Goal: Task Accomplishment & Management: Manage account settings

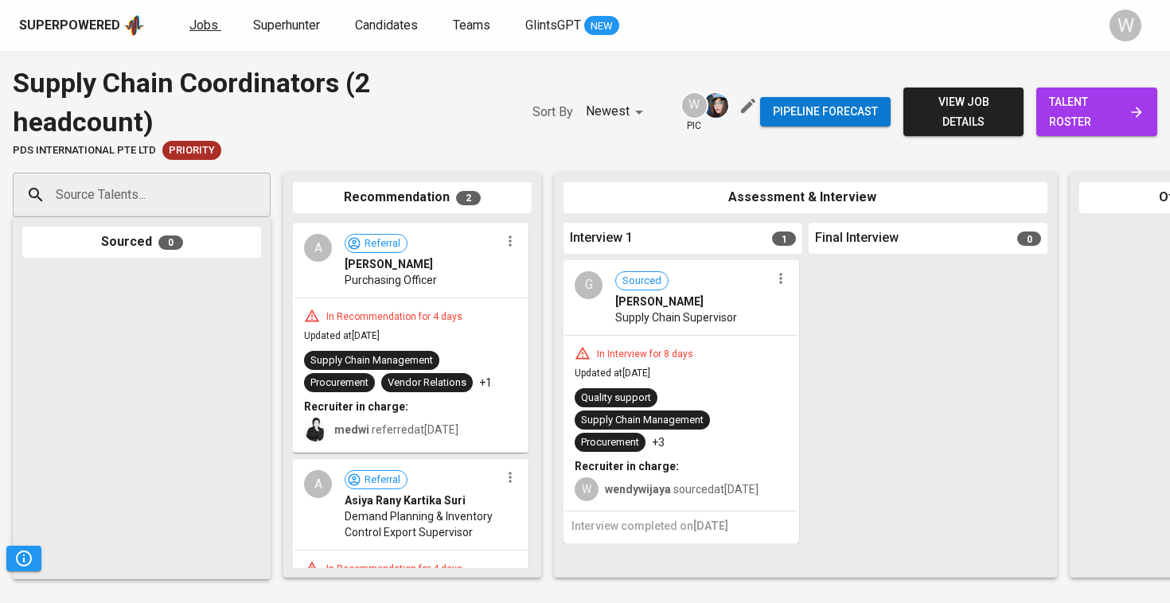
click at [212, 19] on span "Jobs" at bounding box center [203, 25] width 29 height 15
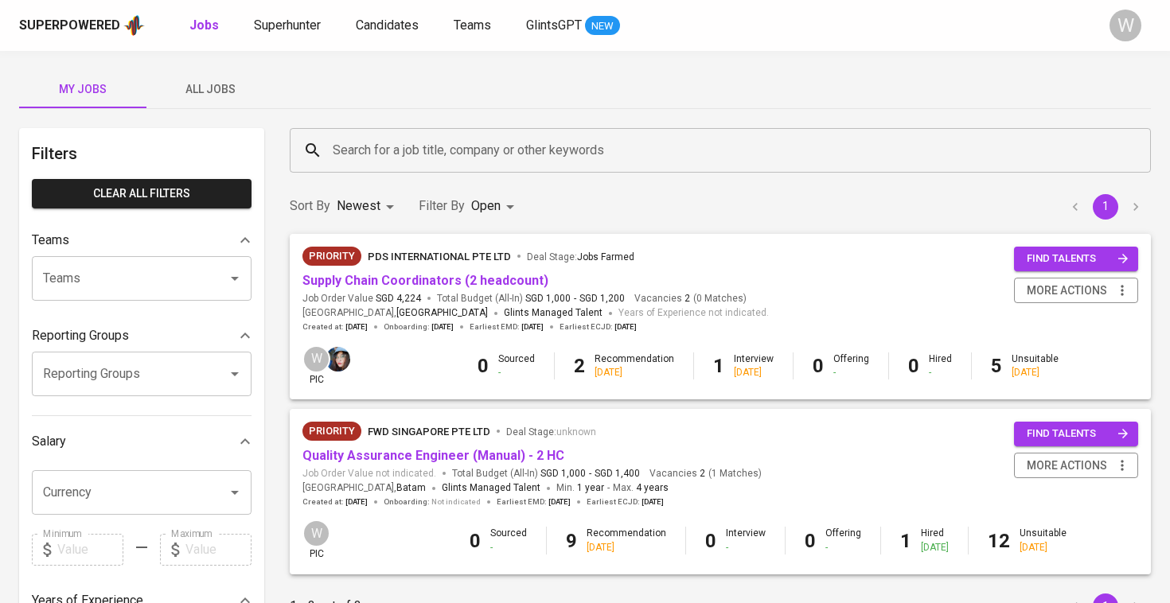
click at [210, 85] on span "All Jobs" at bounding box center [210, 90] width 108 height 20
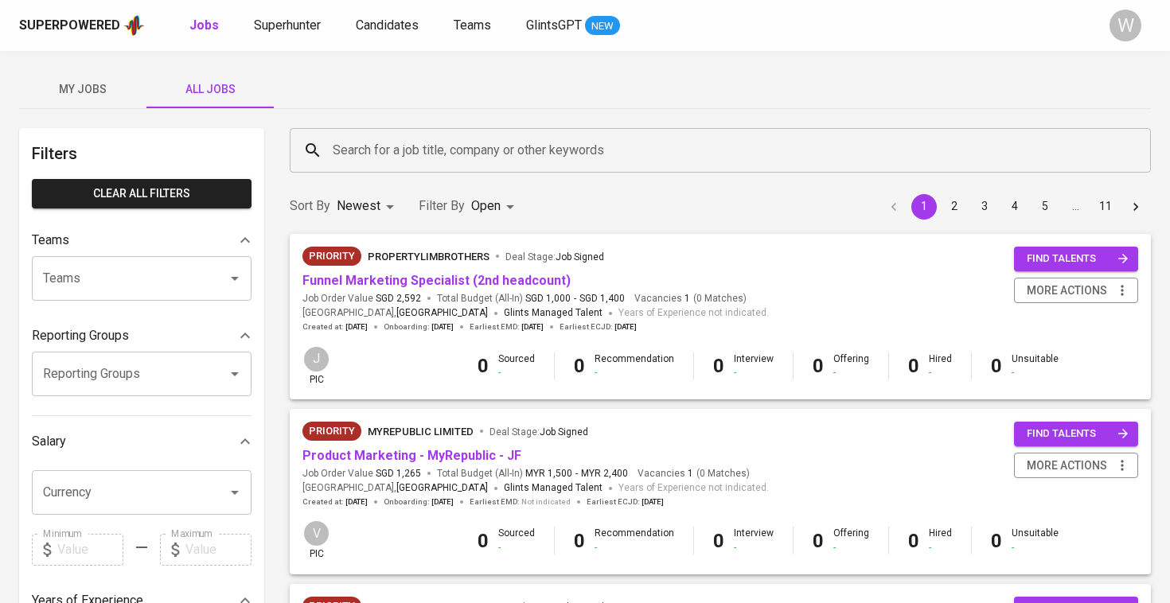
click at [407, 141] on input "Search for a job title, company or other keywords" at bounding box center [724, 150] width 791 height 30
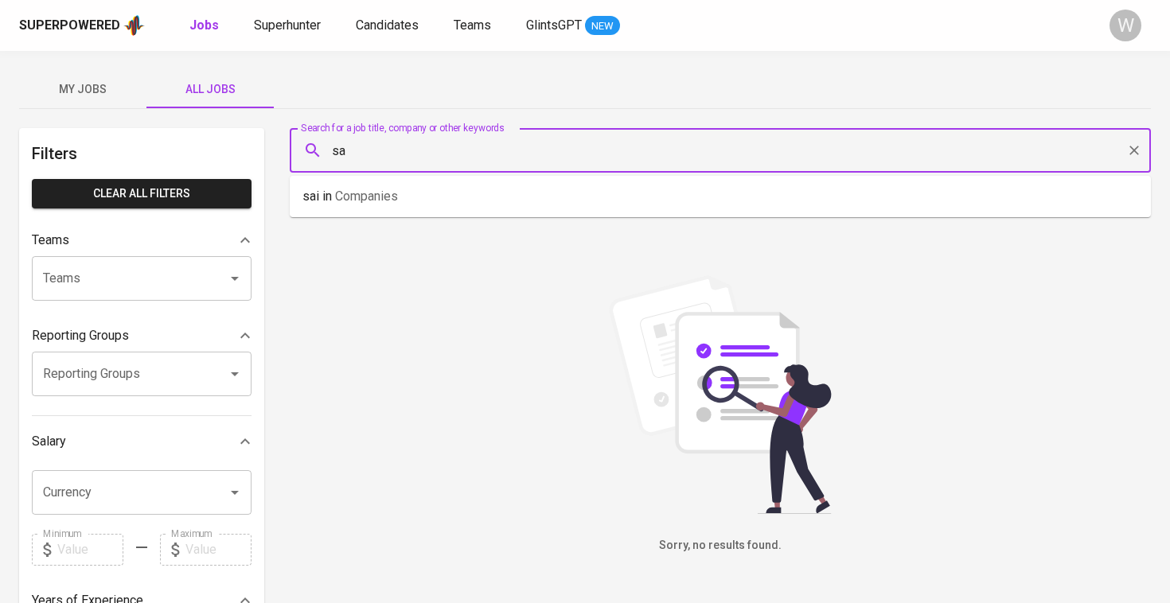
type input "s"
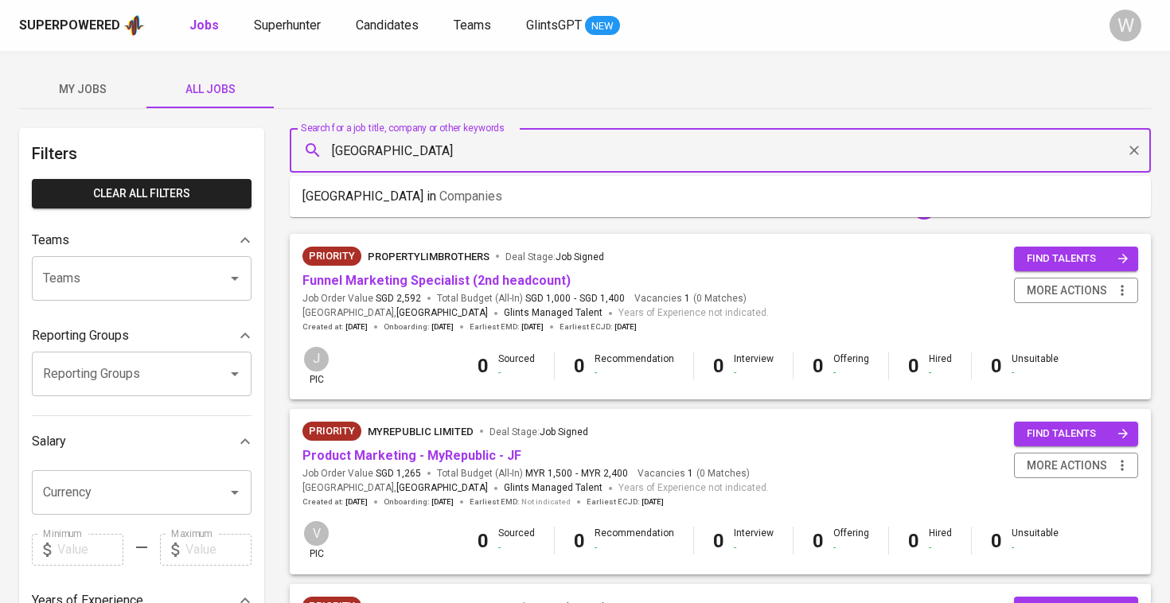
type input "[GEOGRAPHIC_DATA]"
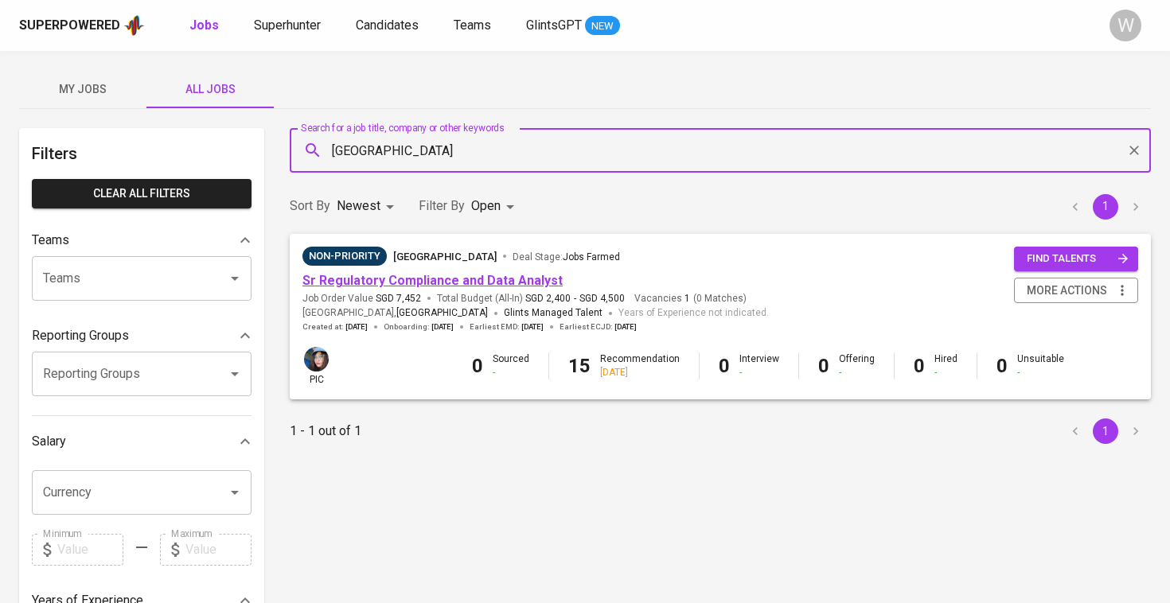
click at [514, 277] on link "Sr Regulatory Compliance and Data Analyst" at bounding box center [432, 280] width 260 height 15
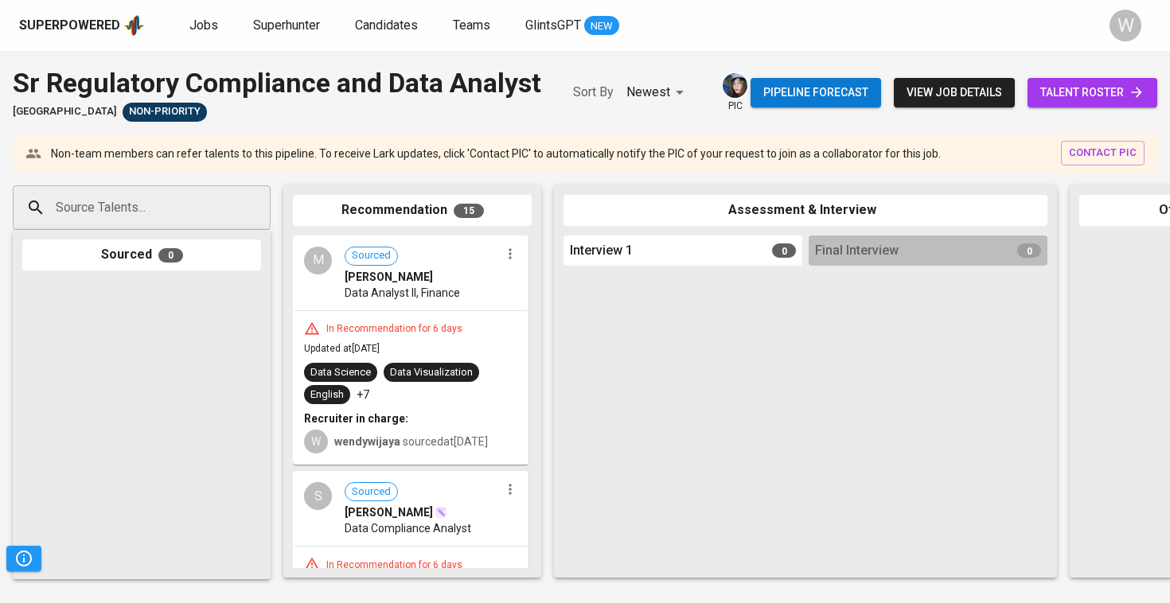
click at [1104, 122] on div "Pipeline forecast view job details talent roster" at bounding box center [953, 93] width 407 height 58
click at [1102, 103] on span "talent roster" at bounding box center [1092, 93] width 104 height 20
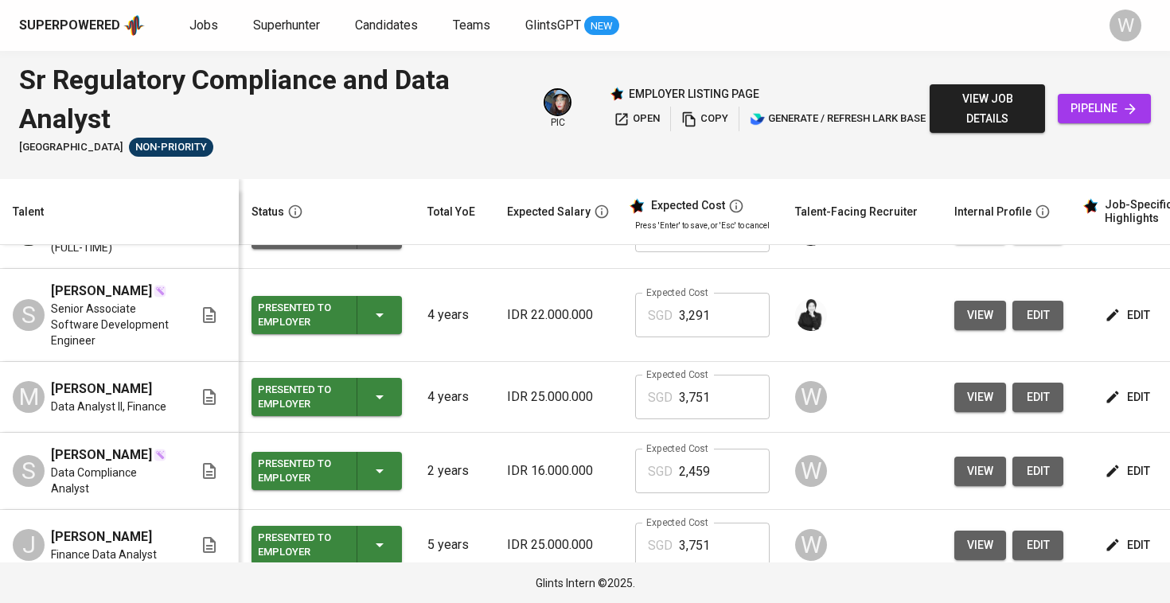
scroll to position [46, 0]
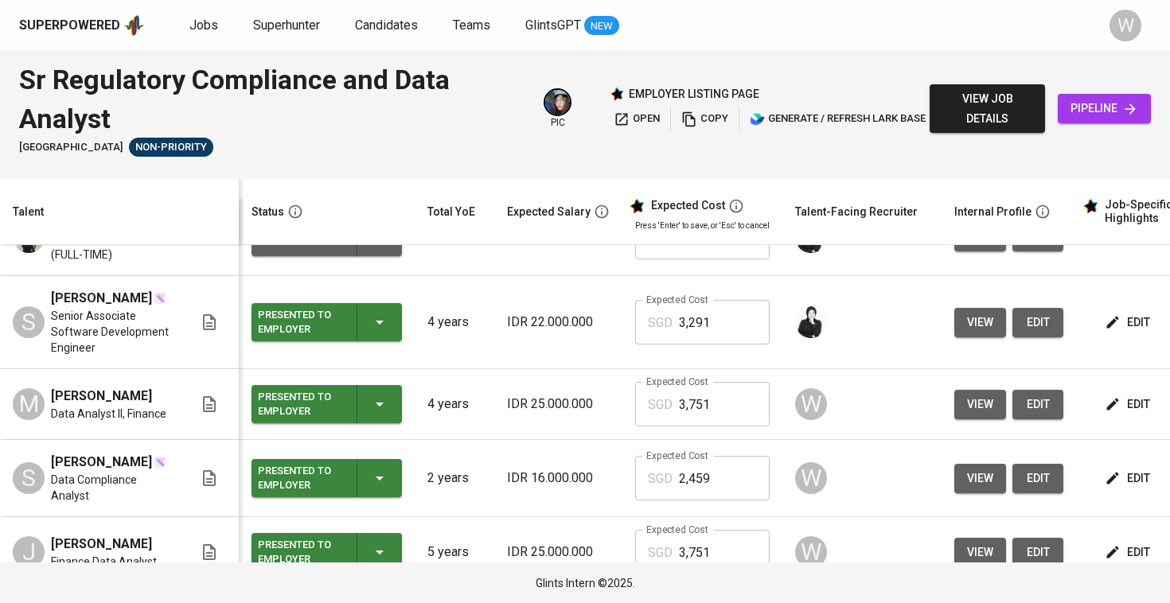
click at [975, 314] on span "view" at bounding box center [980, 323] width 26 height 20
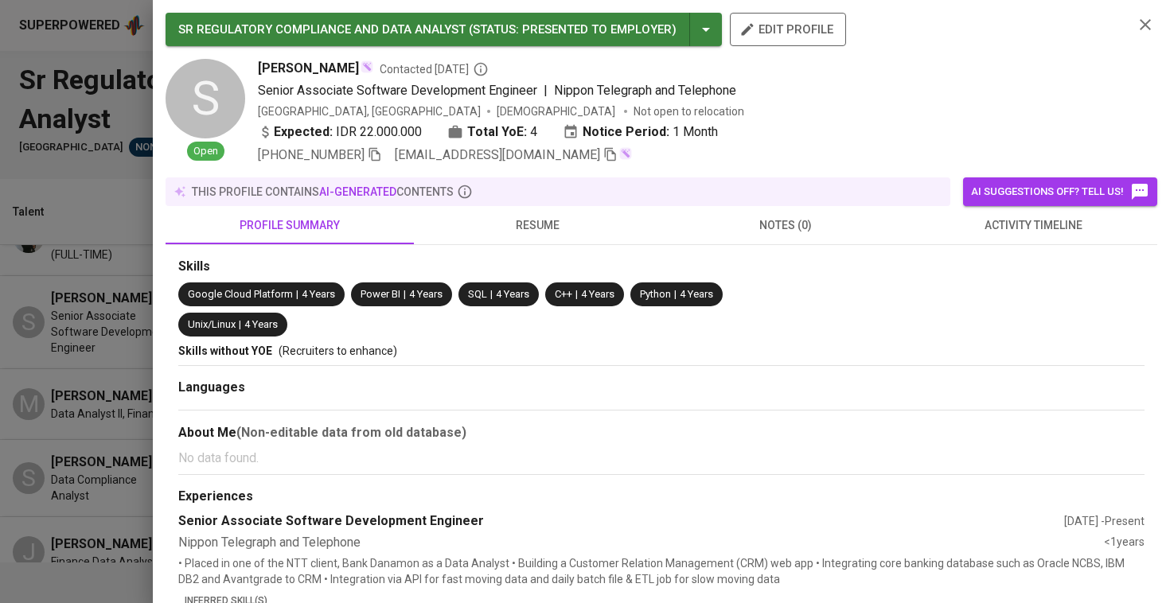
click at [558, 221] on span "resume" at bounding box center [537, 226] width 229 height 20
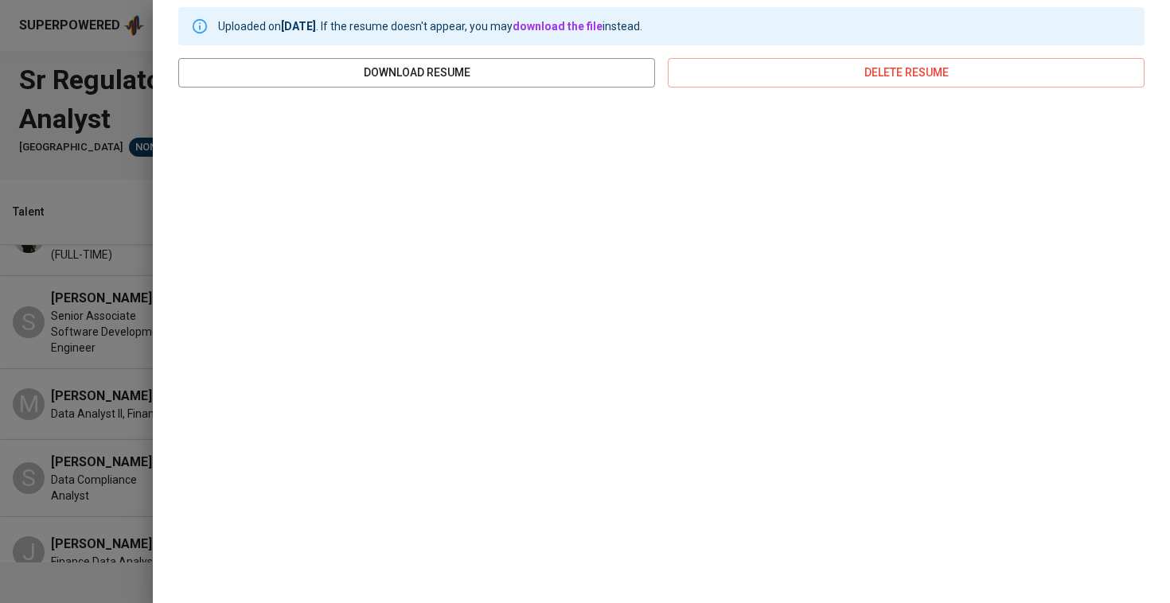
scroll to position [250, 0]
click at [53, 325] on div at bounding box center [585, 301] width 1170 height 603
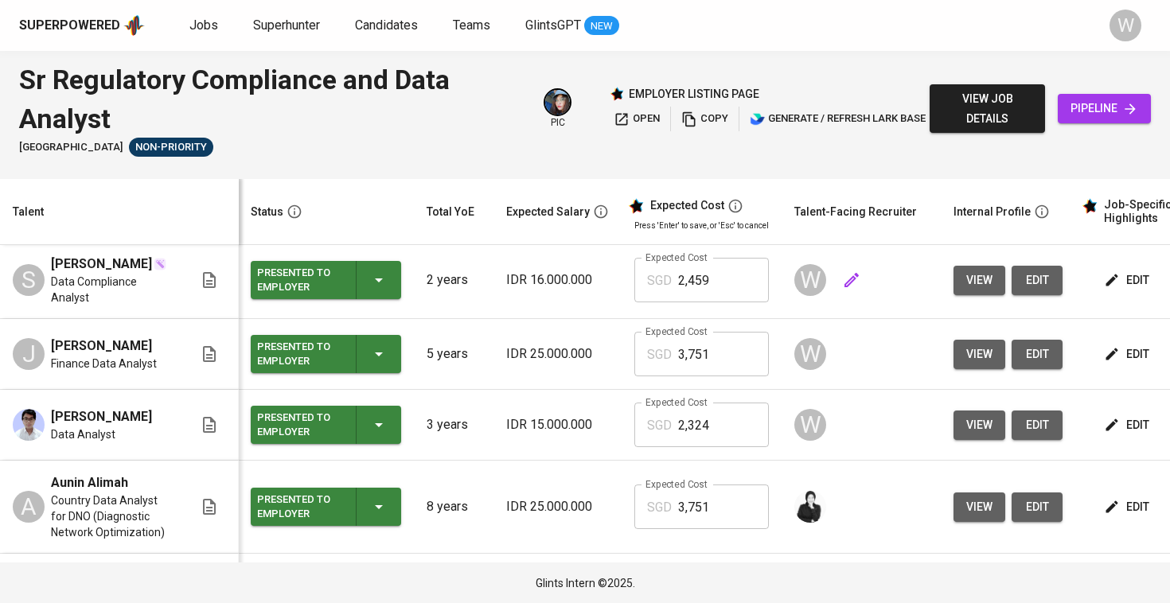
scroll to position [245, 1]
click at [1106, 426] on icon "button" at bounding box center [1112, 425] width 12 height 12
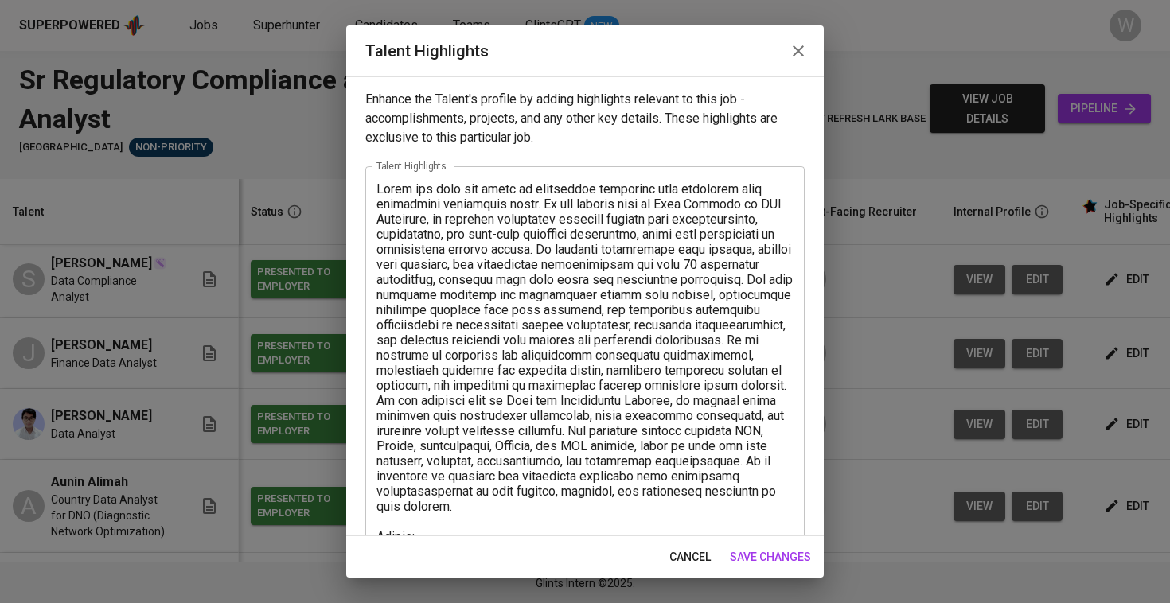
scroll to position [0, 0]
click at [769, 561] on span "save changes" at bounding box center [770, 557] width 81 height 20
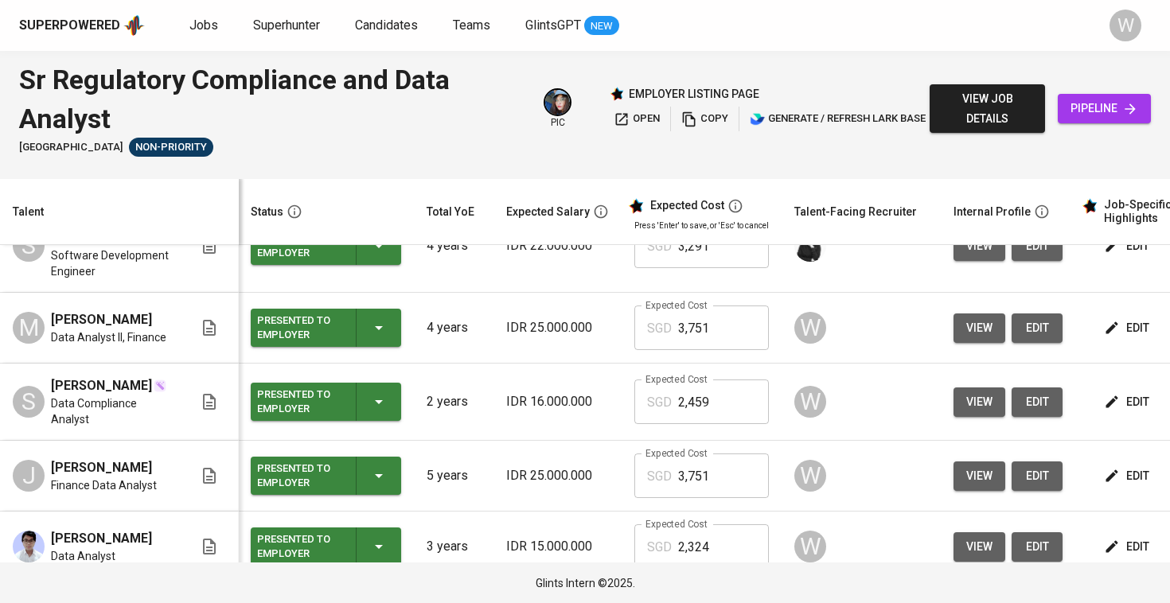
scroll to position [49, 1]
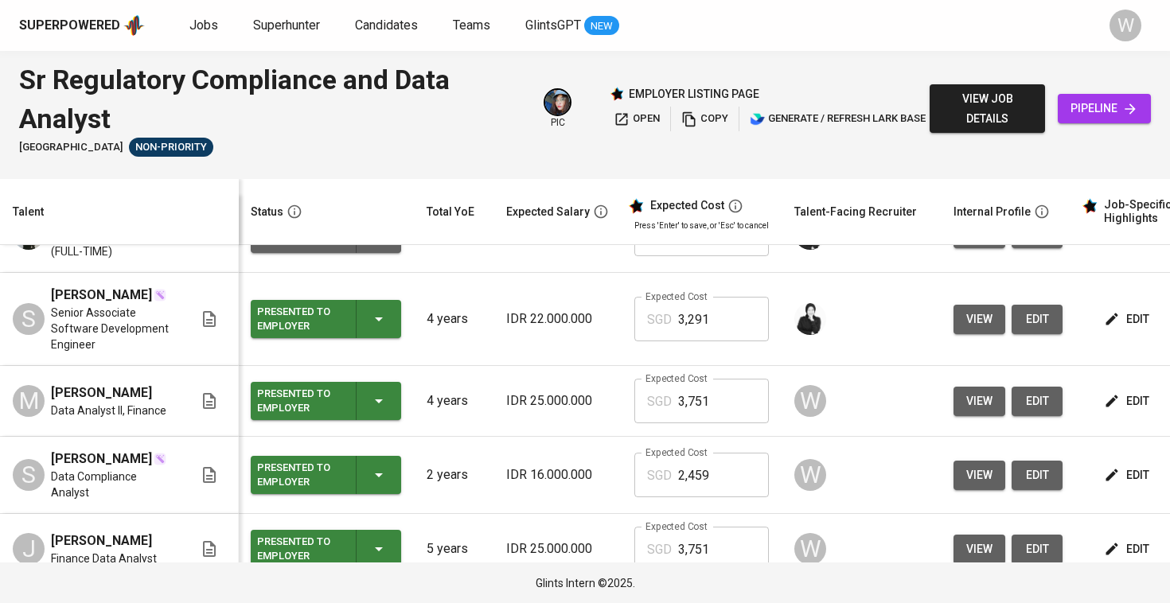
click at [1129, 313] on span "edit" at bounding box center [1128, 320] width 42 height 20
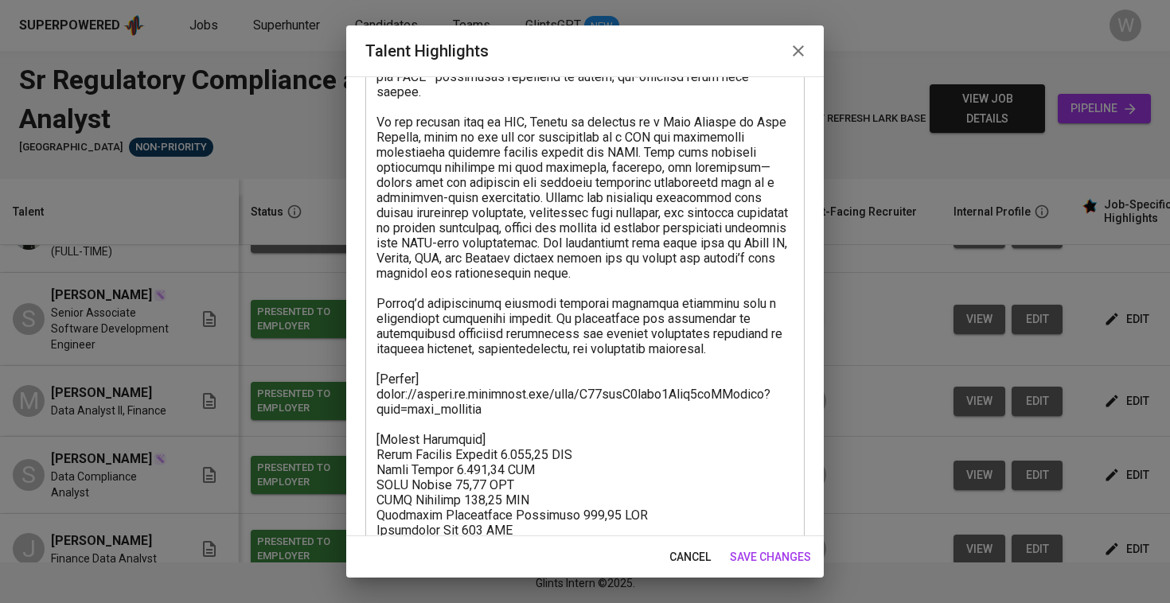
scroll to position [230, 0]
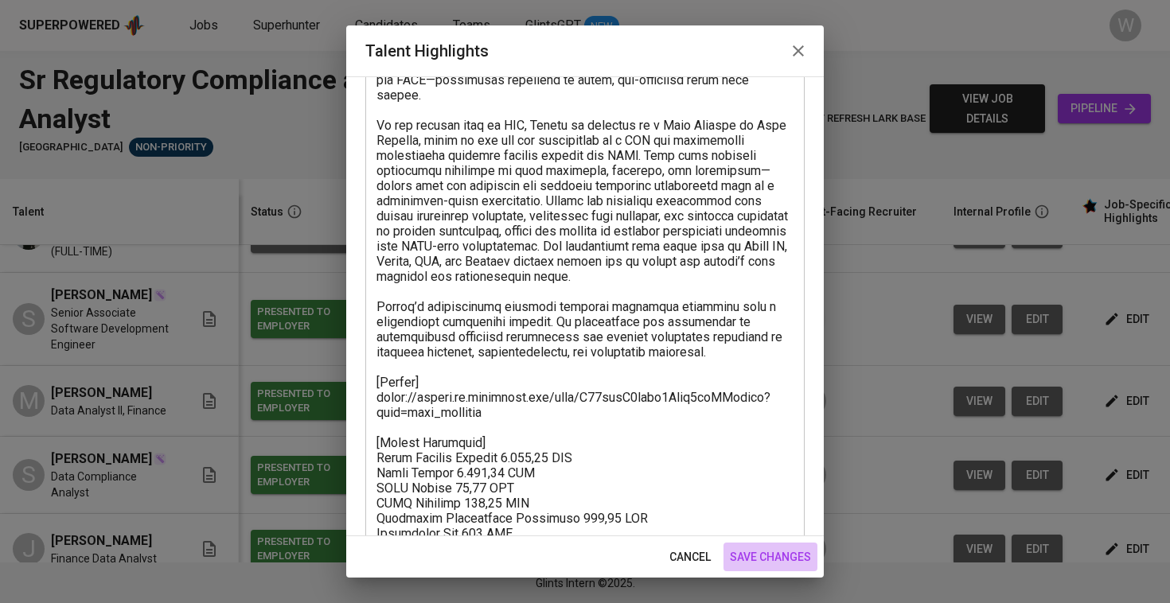
click at [763, 559] on span "save changes" at bounding box center [770, 557] width 81 height 20
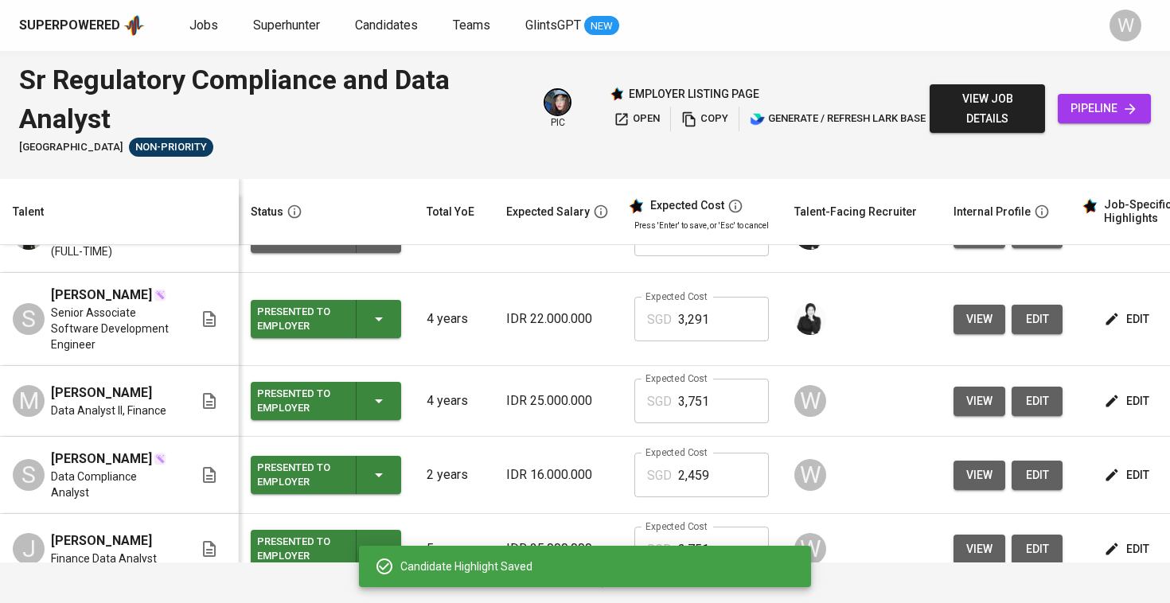
click at [1106, 405] on icon "button" at bounding box center [1112, 401] width 12 height 12
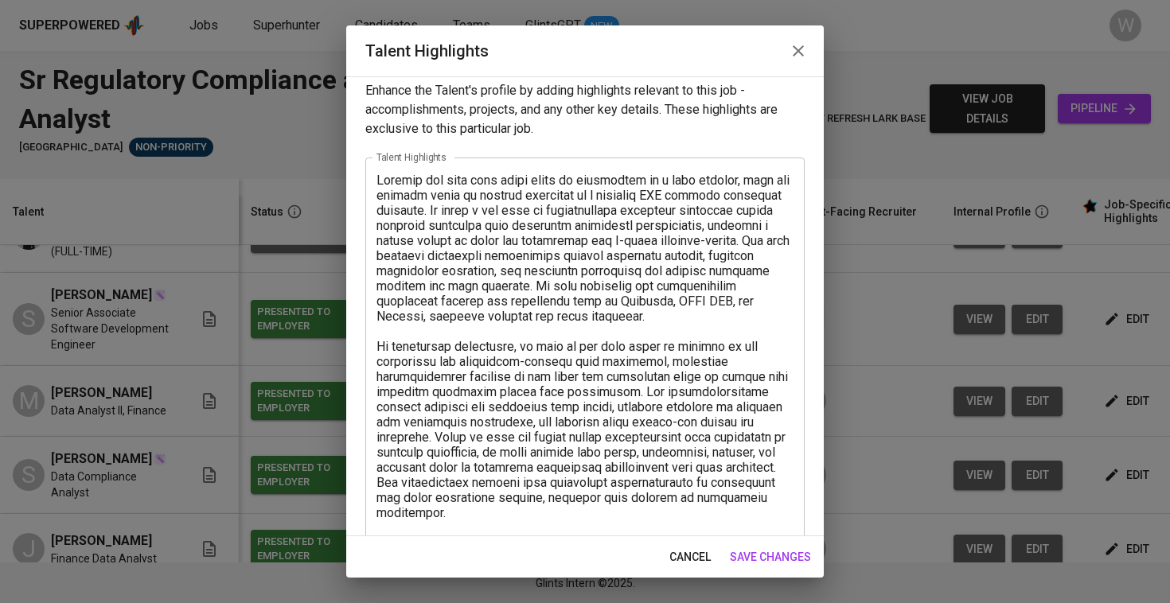
scroll to position [245, 0]
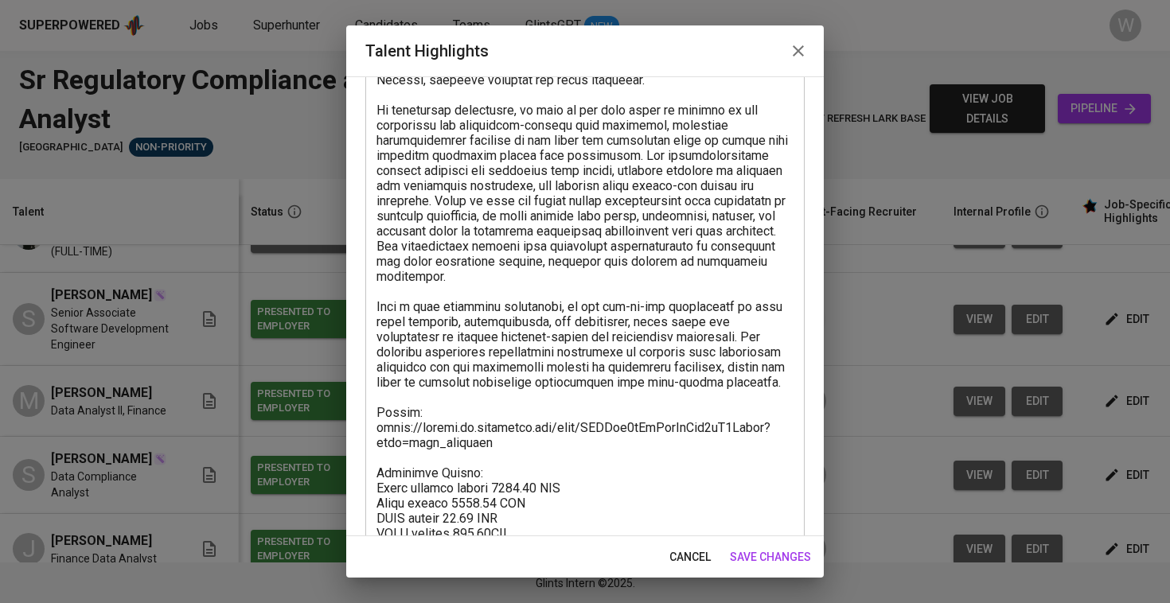
click at [756, 546] on button "save changes" at bounding box center [770, 557] width 94 height 29
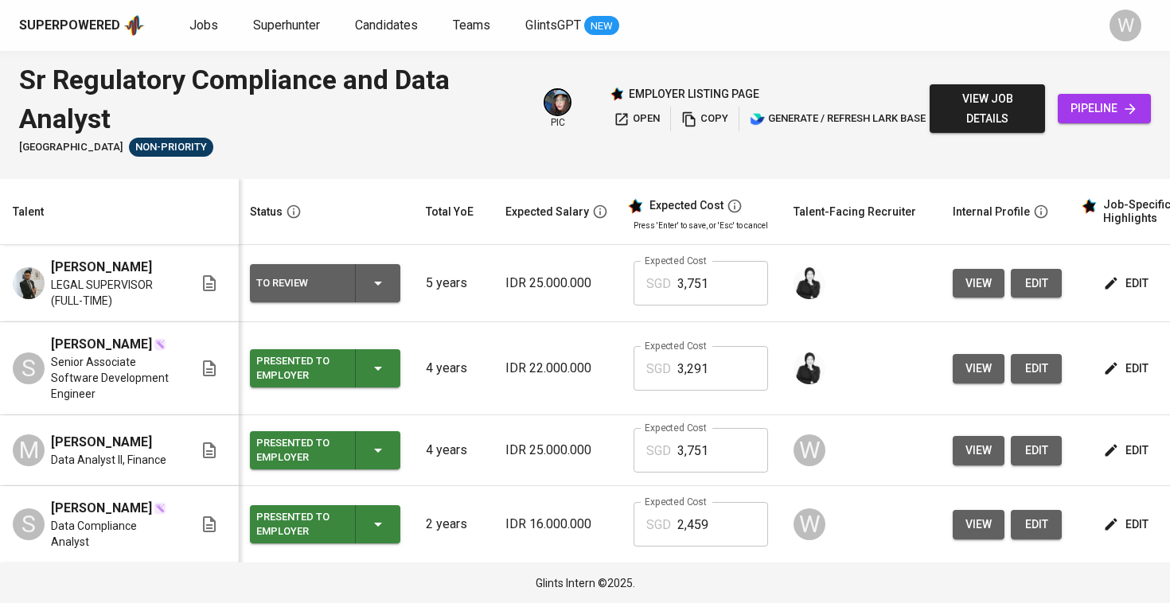
scroll to position [9, 2]
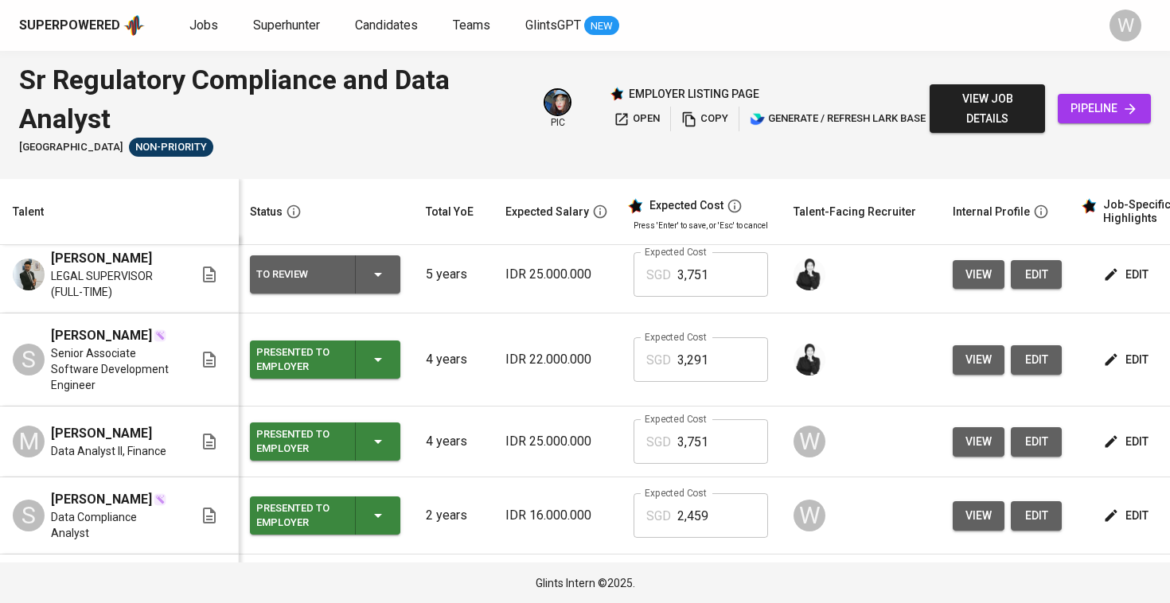
click at [503, 346] on td "IDR 22.000.000" at bounding box center [557, 359] width 128 height 93
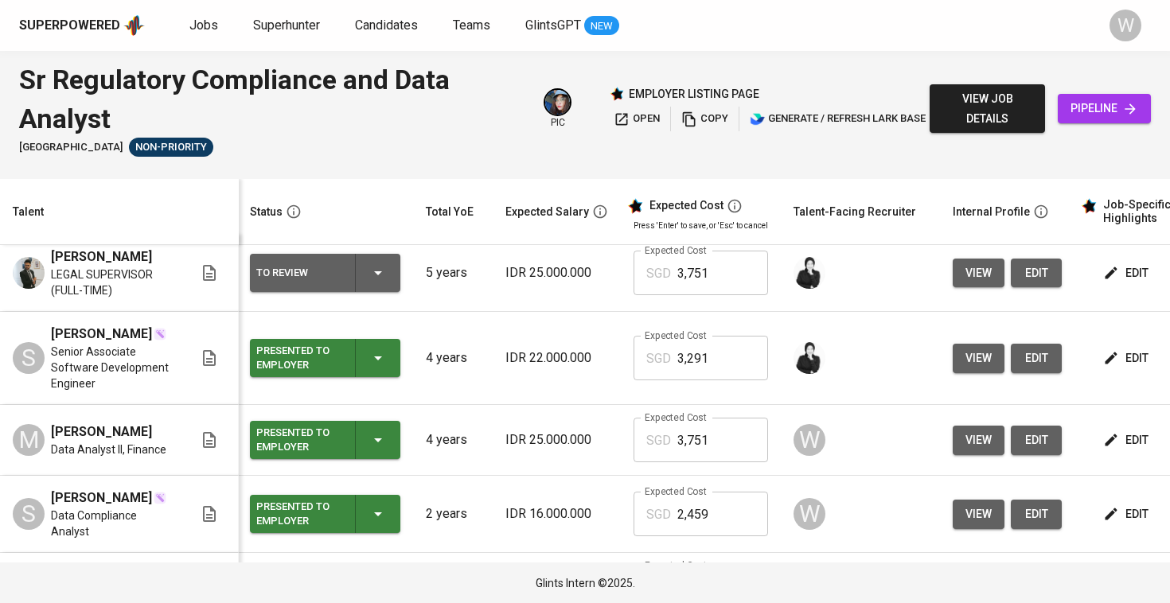
click at [965, 349] on span "view" at bounding box center [978, 359] width 26 height 20
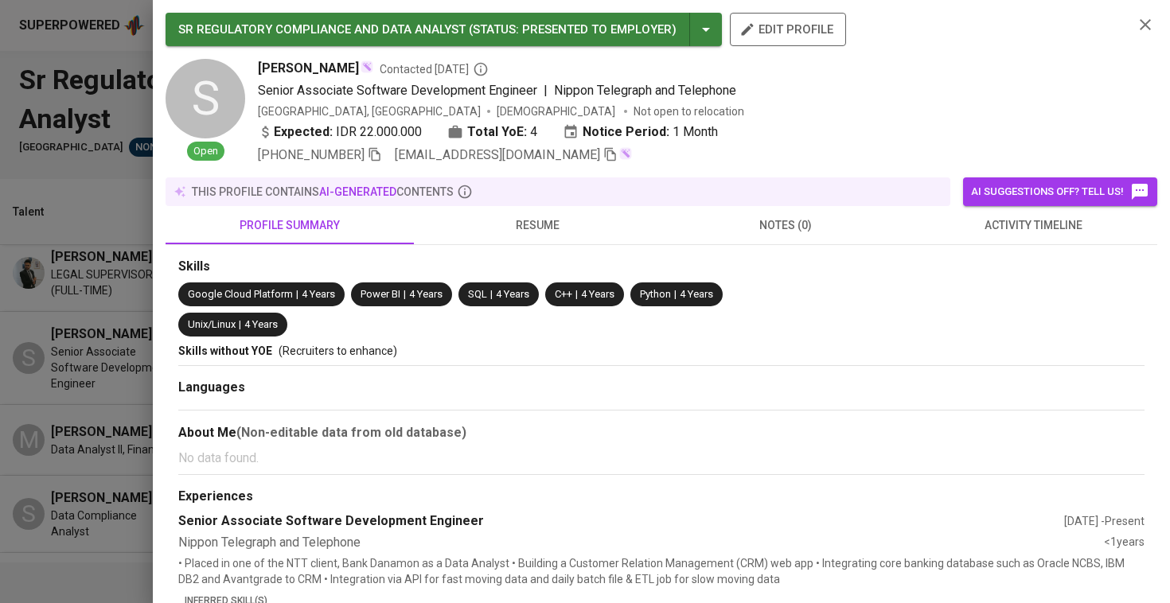
click at [597, 254] on div "Skills Google Cloud Platform | 4 Years Power BI | 4 Years SQL | 4 Years C++ | 4…" at bounding box center [660, 536] width 991 height 583
click at [575, 225] on span "resume" at bounding box center [537, 226] width 229 height 20
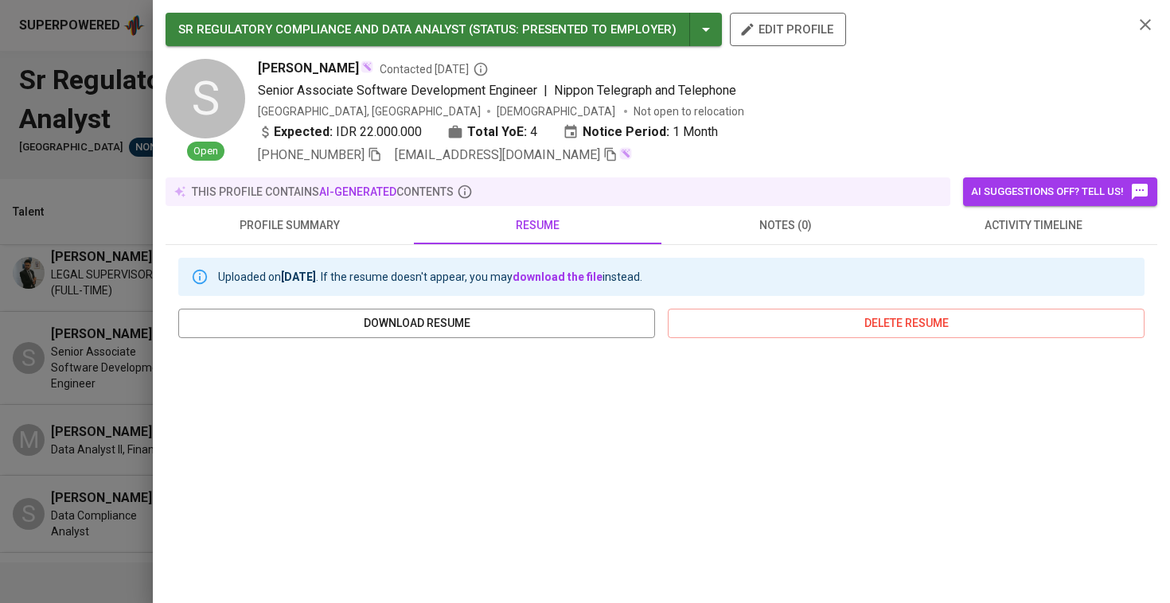
scroll to position [0, 0]
click at [588, 88] on span "Nippon Telegraph and Telephone" at bounding box center [645, 90] width 182 height 15
